Goal: Information Seeking & Learning: Understand process/instructions

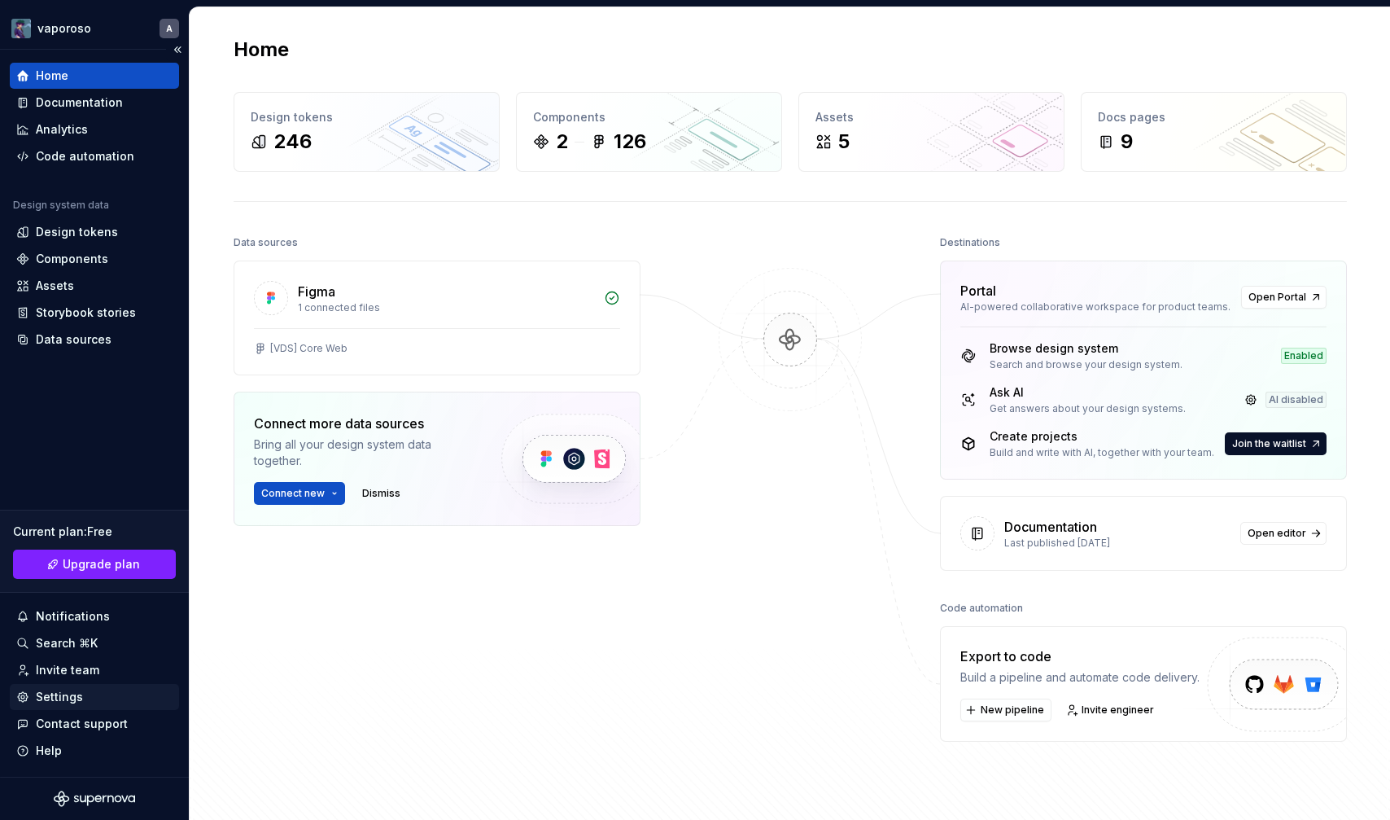
click at [87, 694] on div "Settings" at bounding box center [94, 697] width 156 height 16
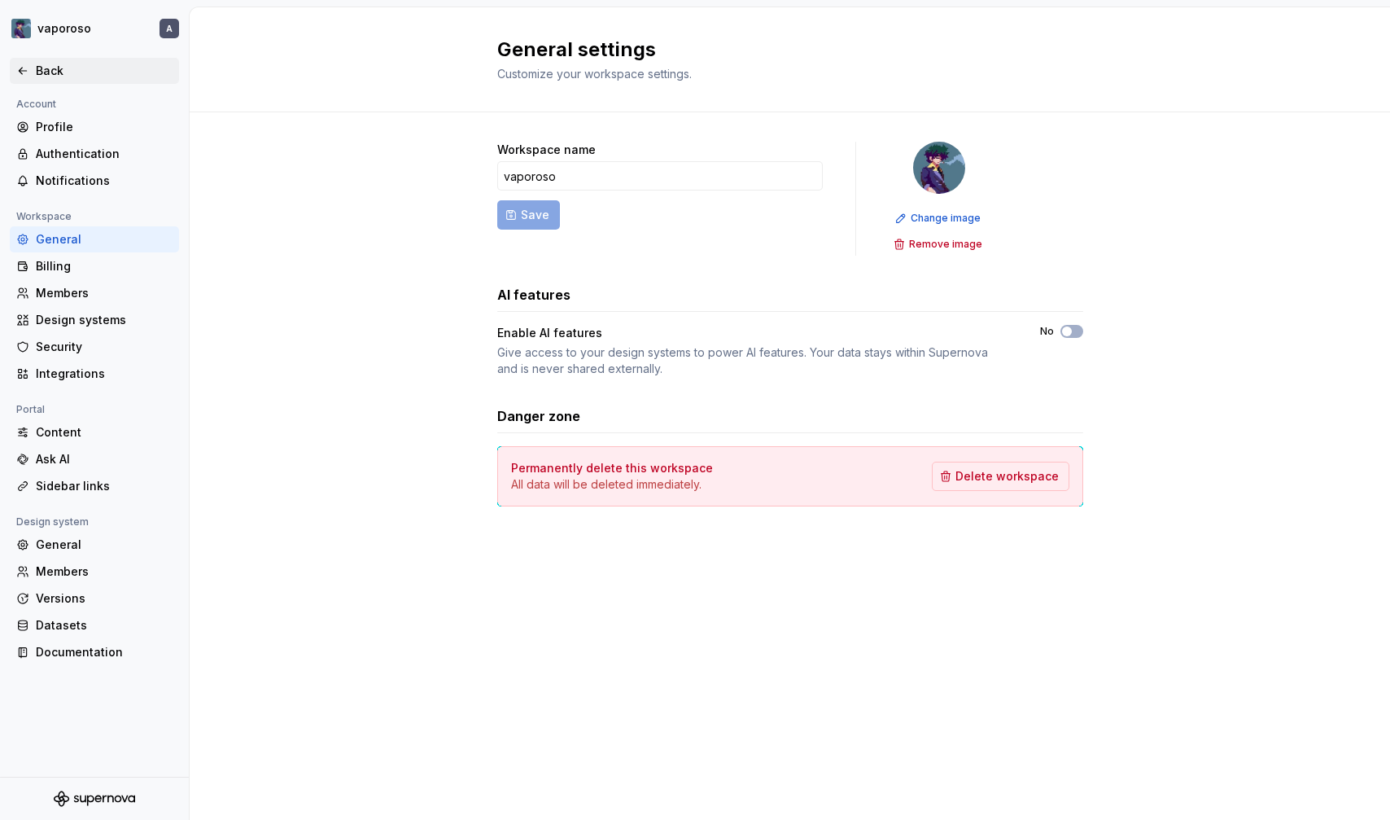
click at [84, 73] on div "Back" at bounding box center [104, 71] width 137 height 16
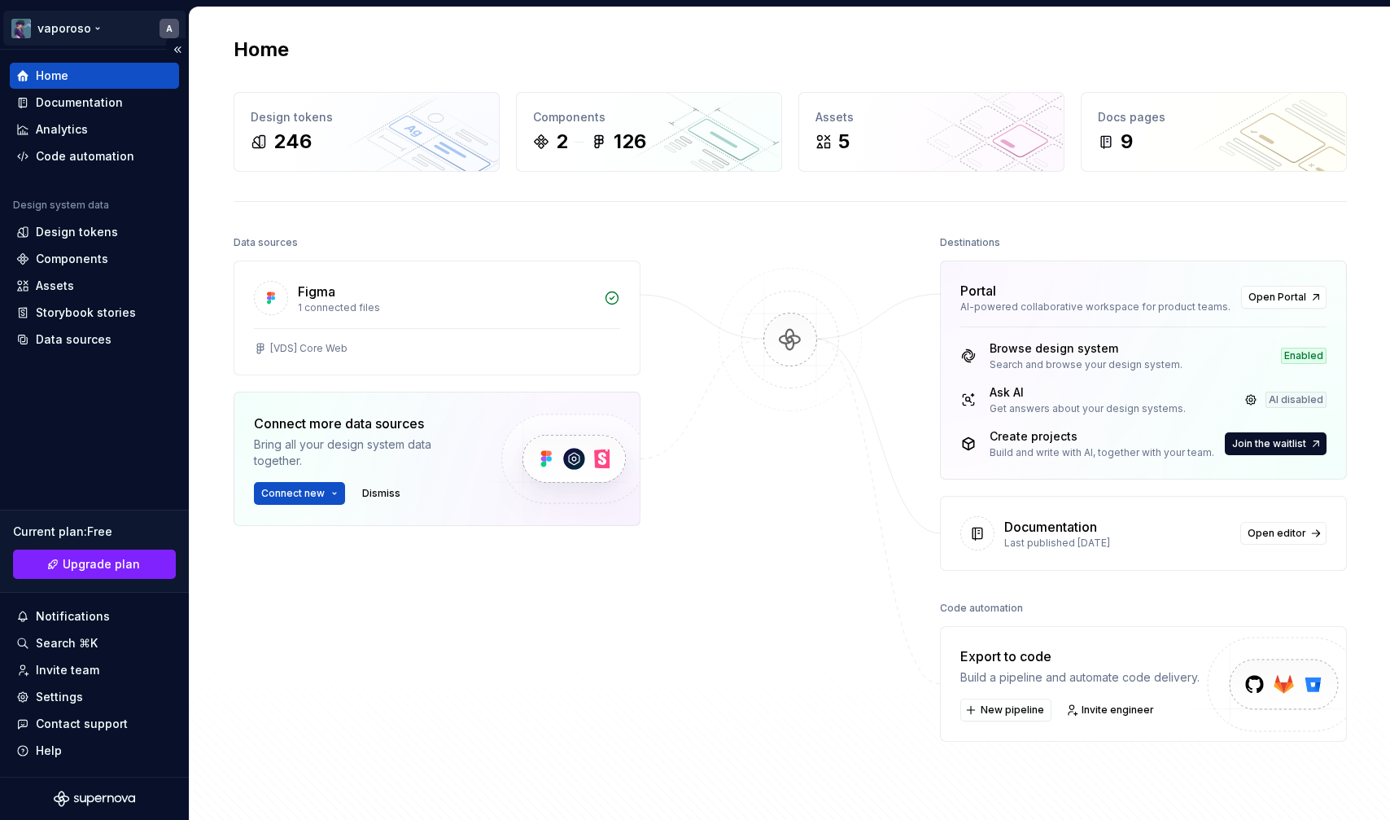
click at [65, 27] on html "vaporoso A Home Documentation Analytics Code automation Design system data Desi…" at bounding box center [695, 410] width 1390 height 820
click at [90, 26] on html "vaporoso A Home Documentation Analytics Code automation Design system data Desi…" at bounding box center [695, 410] width 1390 height 820
click at [75, 693] on div "Settings" at bounding box center [59, 697] width 47 height 16
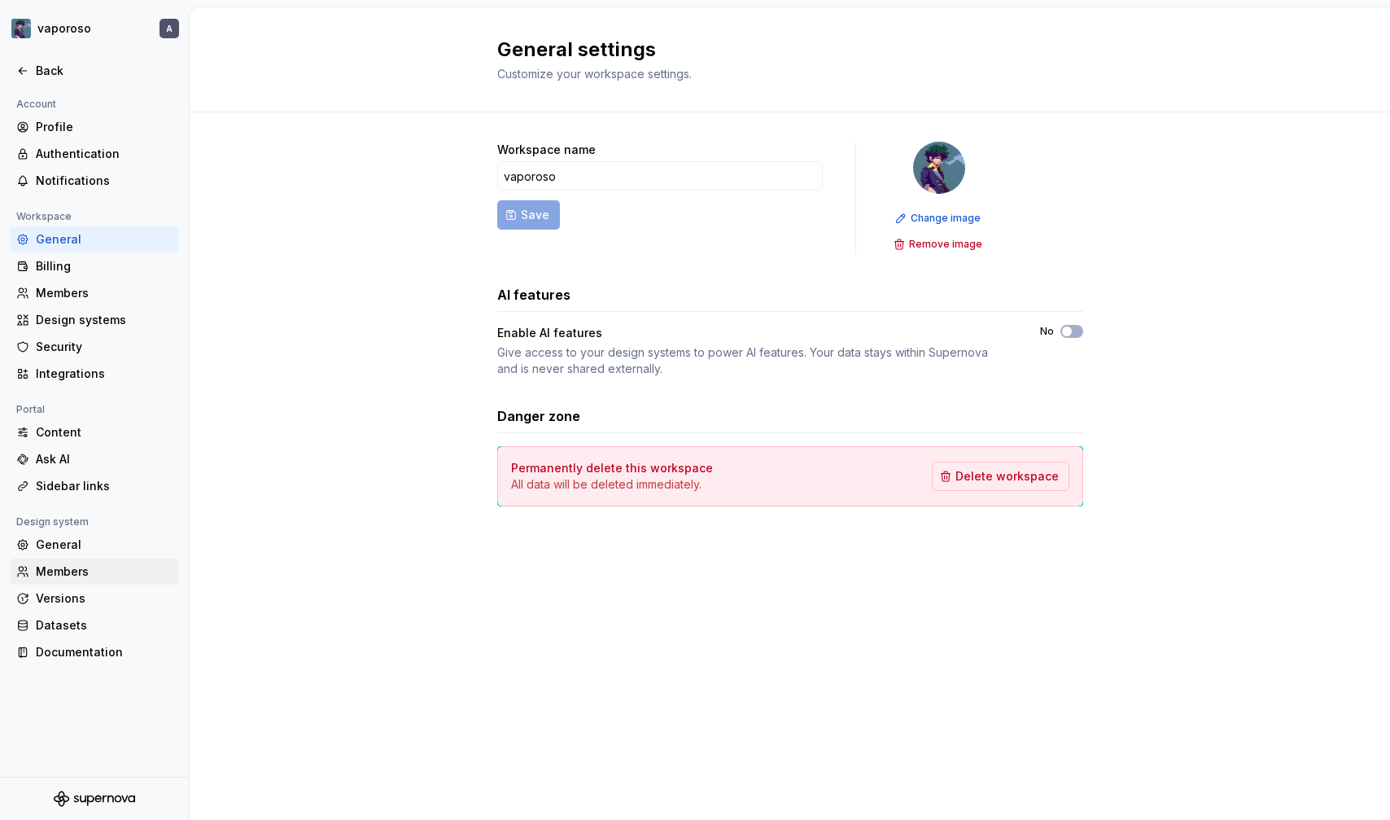
click at [56, 583] on div "Members" at bounding box center [94, 571] width 169 height 26
click at [56, 599] on div "Versions" at bounding box center [104, 598] width 137 height 16
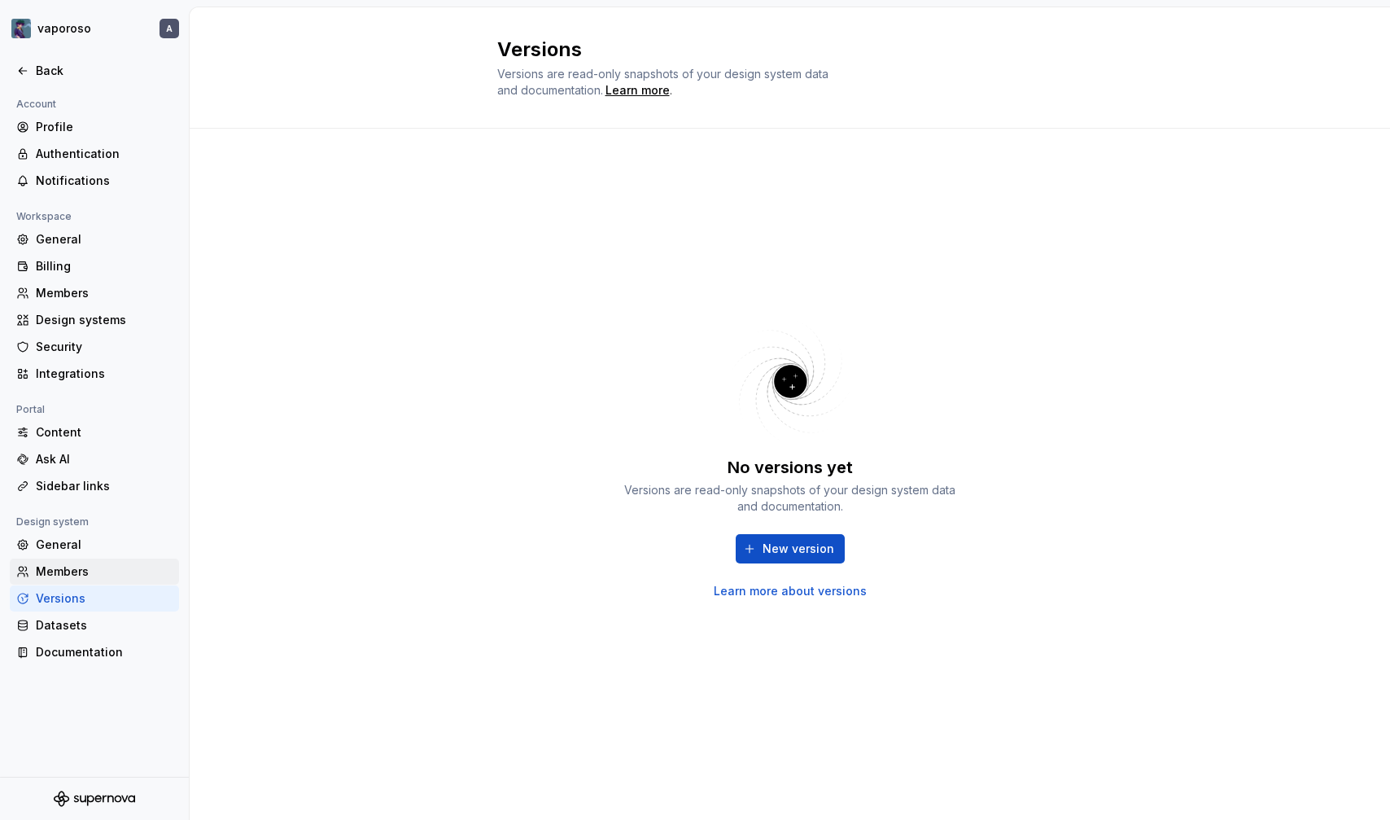
click at [66, 576] on div "Members" at bounding box center [104, 571] width 137 height 16
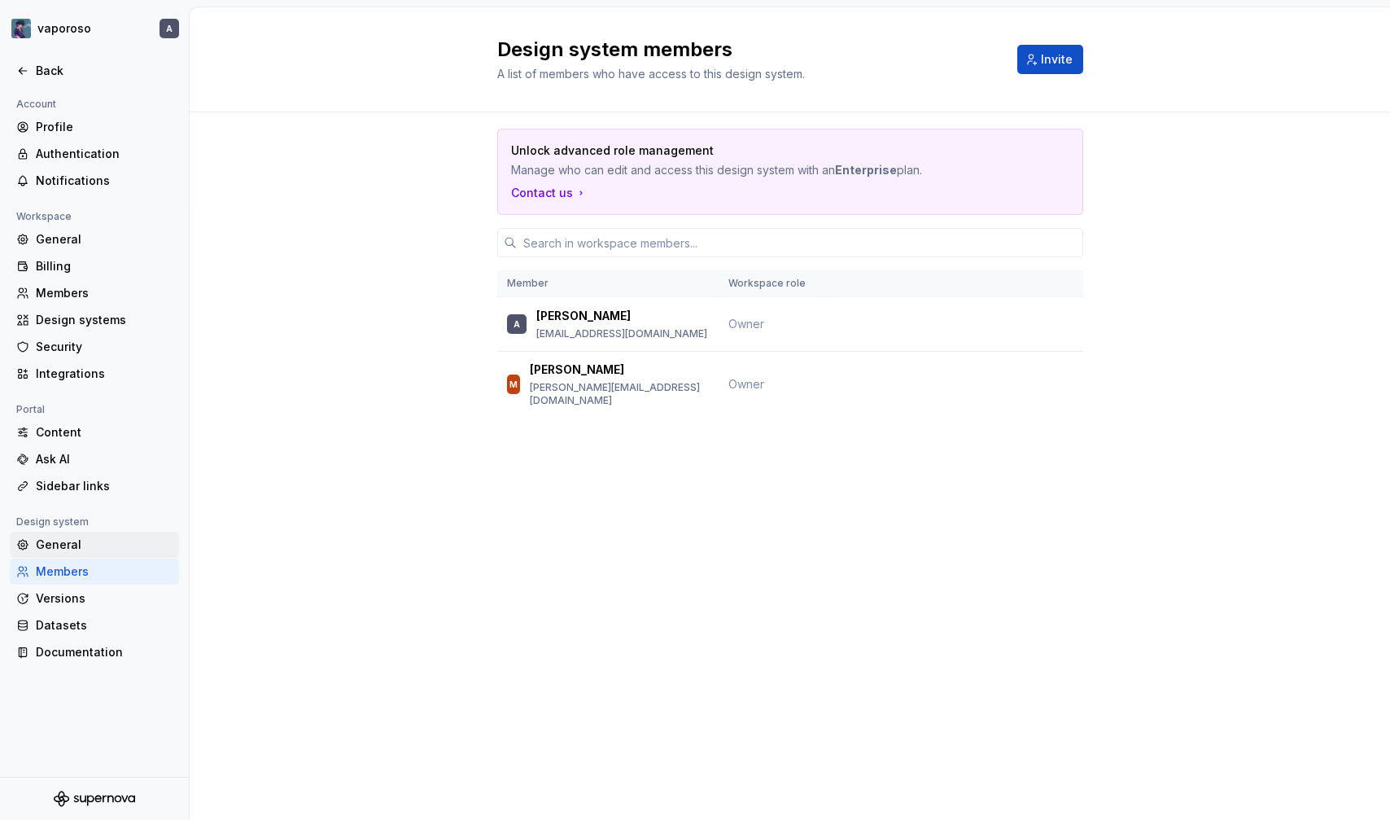
click at [74, 547] on div "General" at bounding box center [104, 544] width 137 height 16
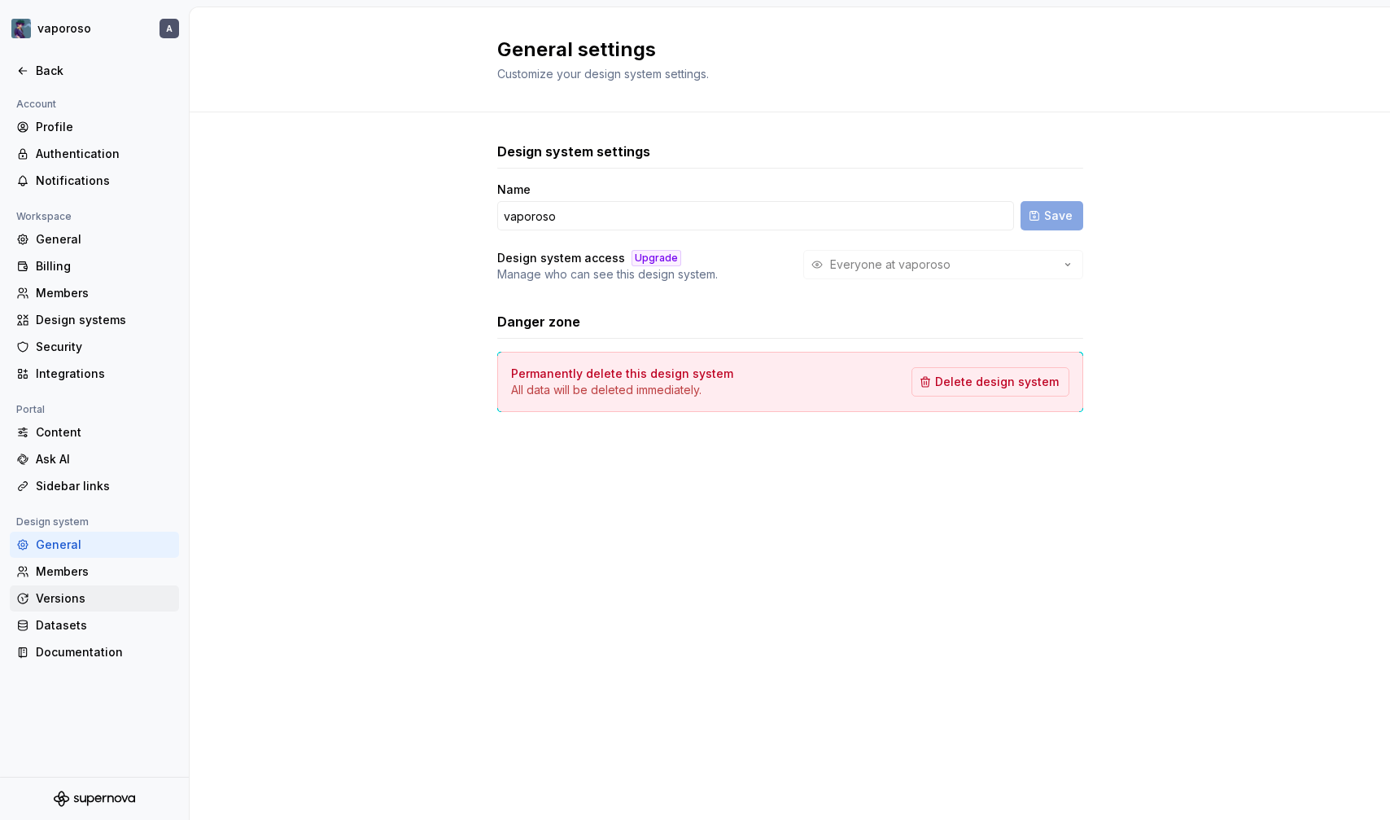
click at [68, 607] on div "Versions" at bounding box center [94, 598] width 169 height 26
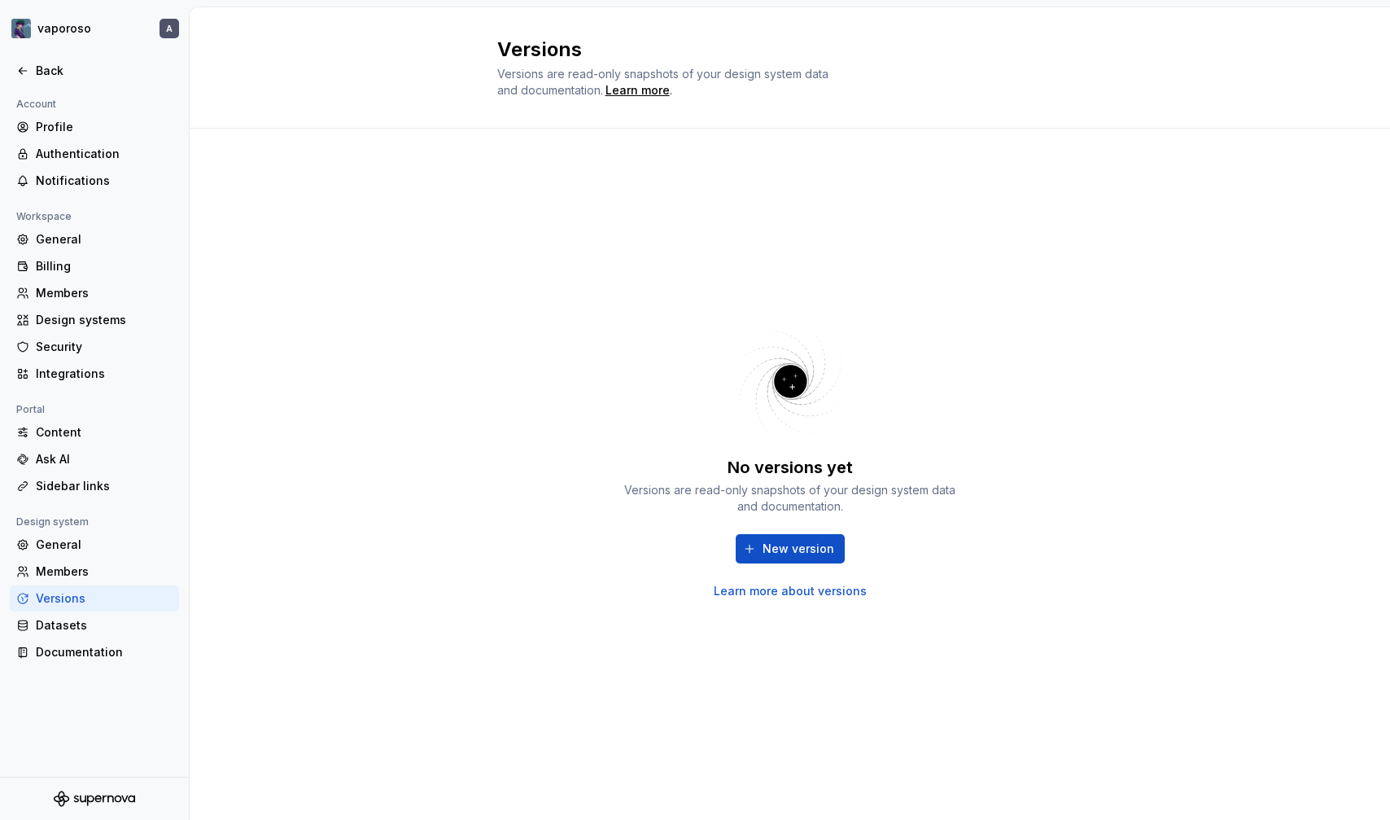
click at [68, 602] on div "Versions" at bounding box center [104, 598] width 137 height 16
click at [63, 630] on div "Datasets" at bounding box center [104, 625] width 137 height 16
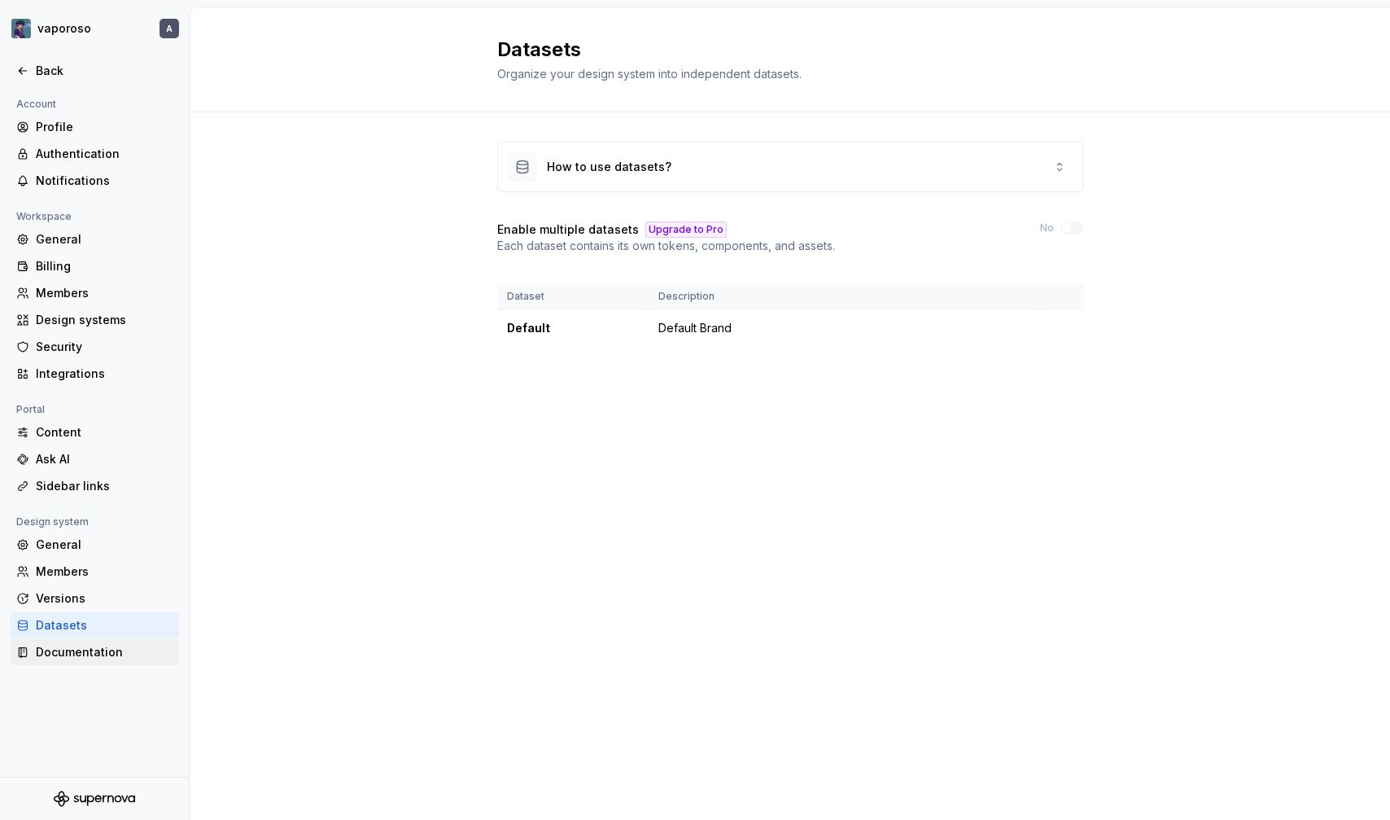
click at [66, 644] on div "Documentation" at bounding box center [104, 652] width 137 height 16
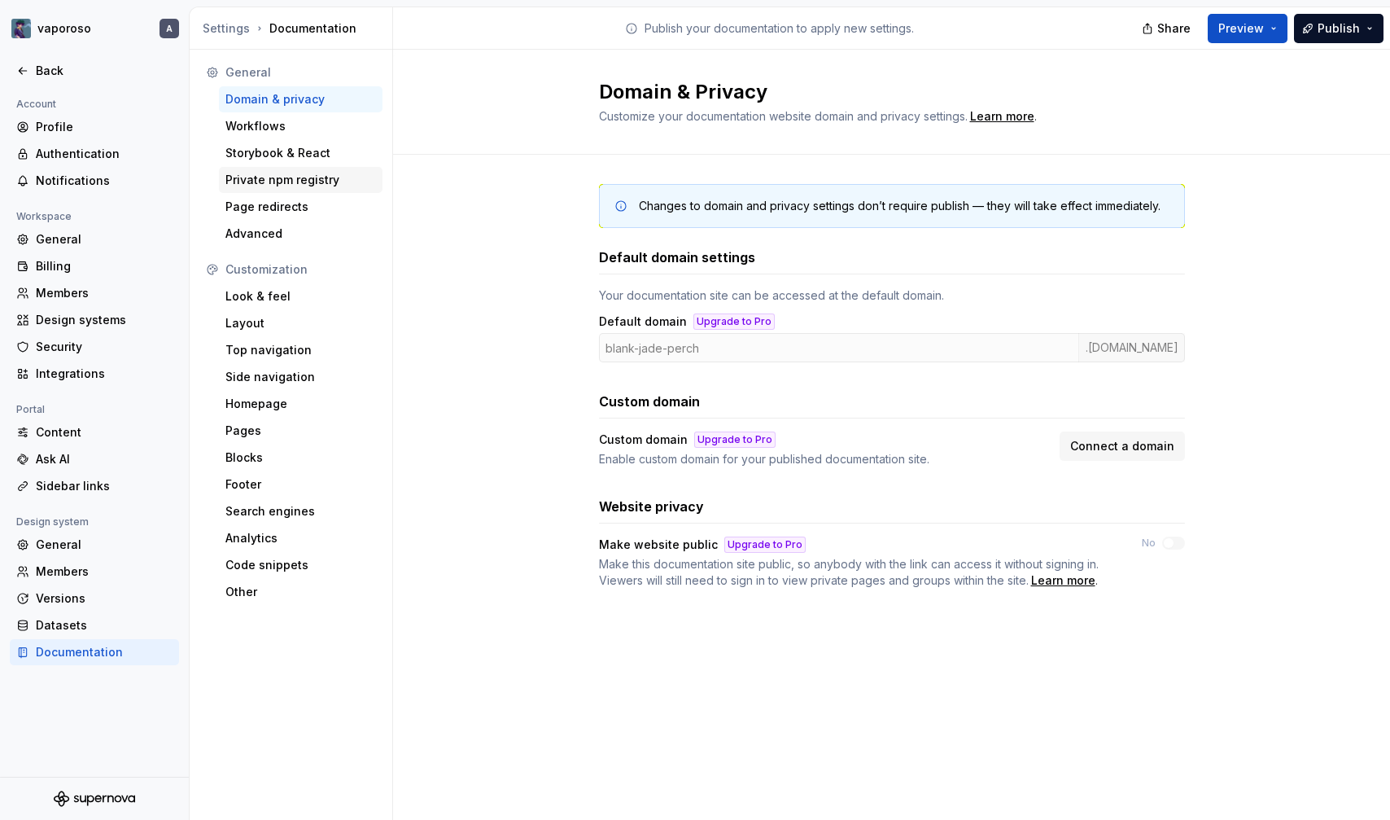
click at [222, 178] on div "Private npm registry" at bounding box center [301, 180] width 164 height 26
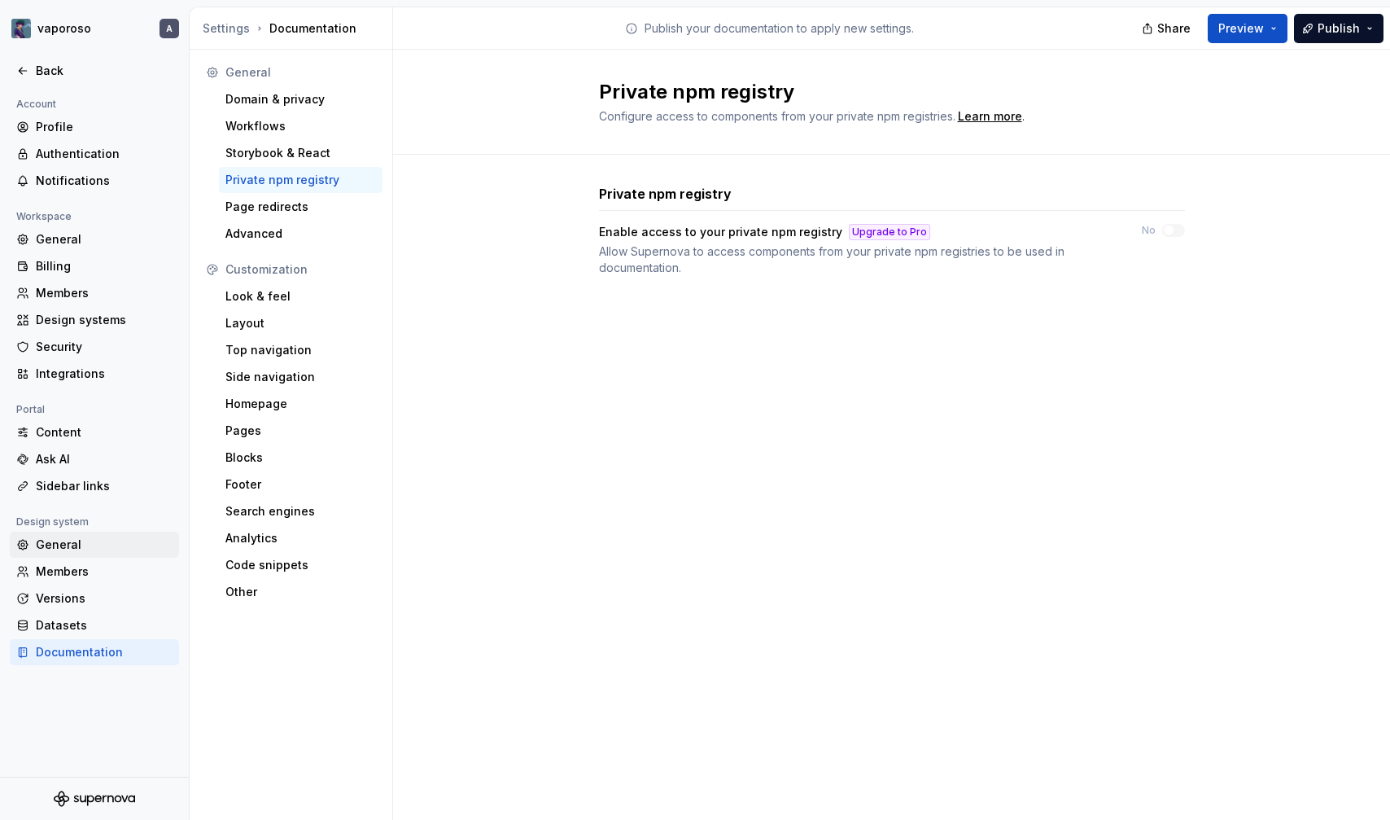
click at [76, 544] on div "General" at bounding box center [104, 544] width 137 height 16
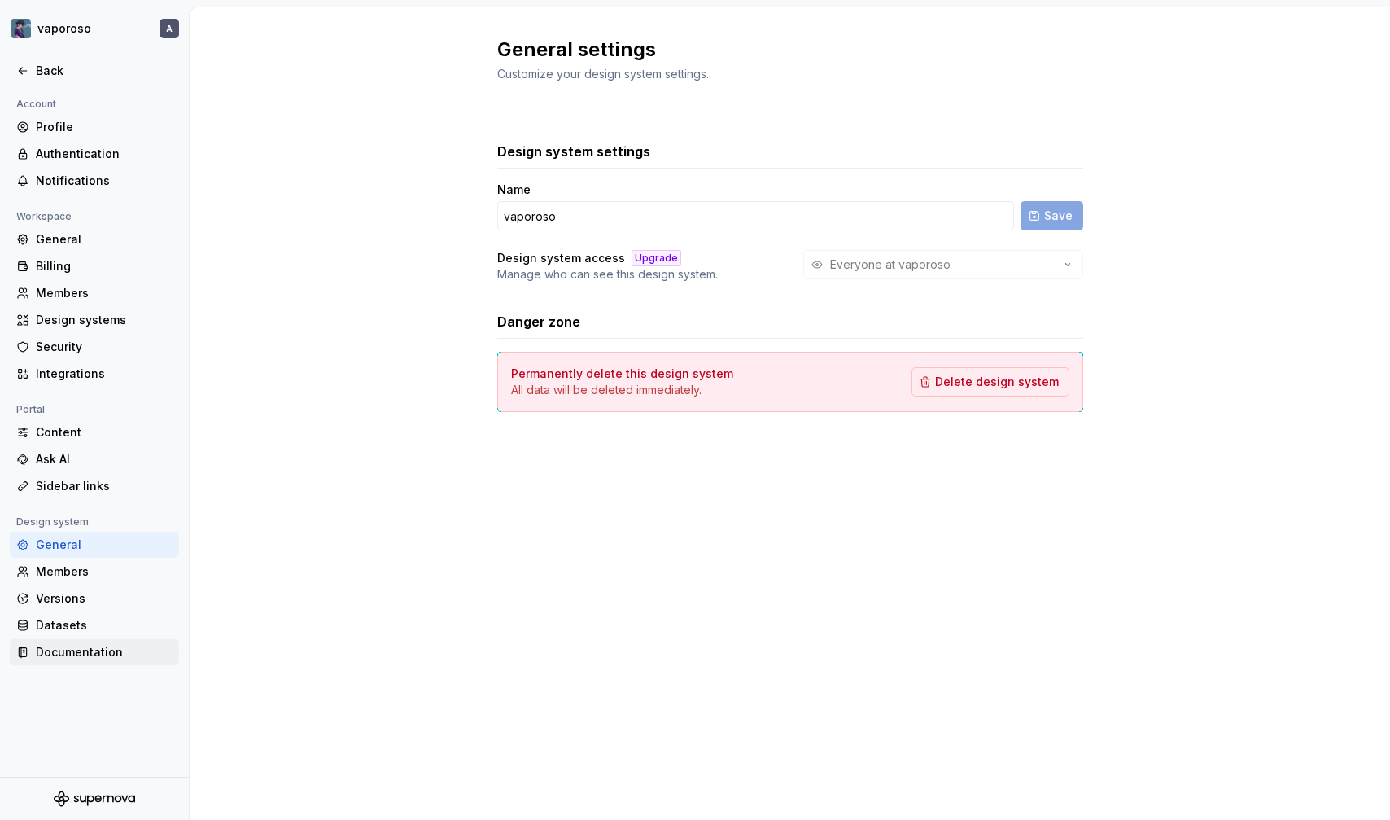
click at [89, 658] on div "Documentation" at bounding box center [104, 652] width 137 height 16
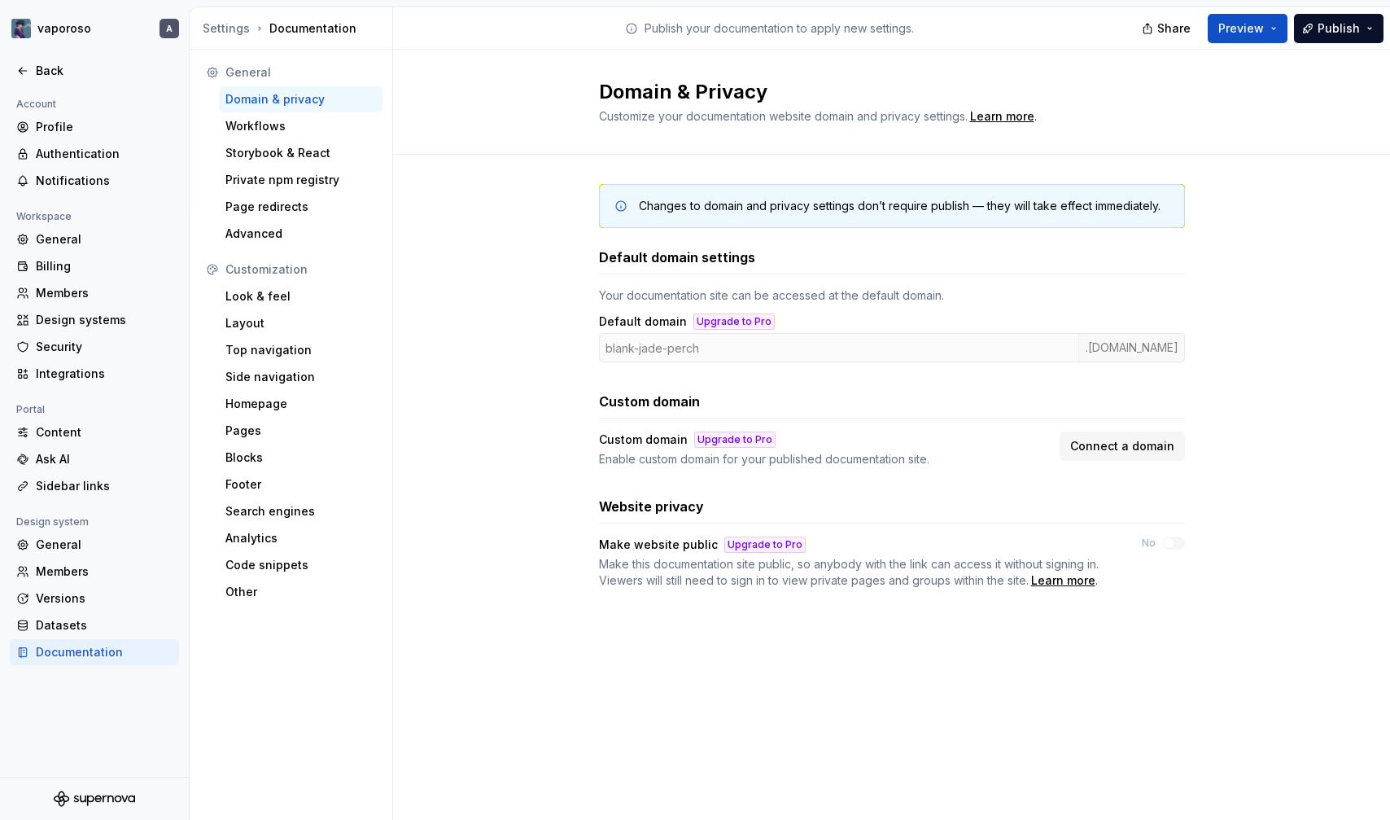
click at [280, 636] on div "General Domain & privacy Workflows Storybook & React Private npm registry Page …" at bounding box center [292, 435] width 204 height 770
